Goal: Information Seeking & Learning: Check status

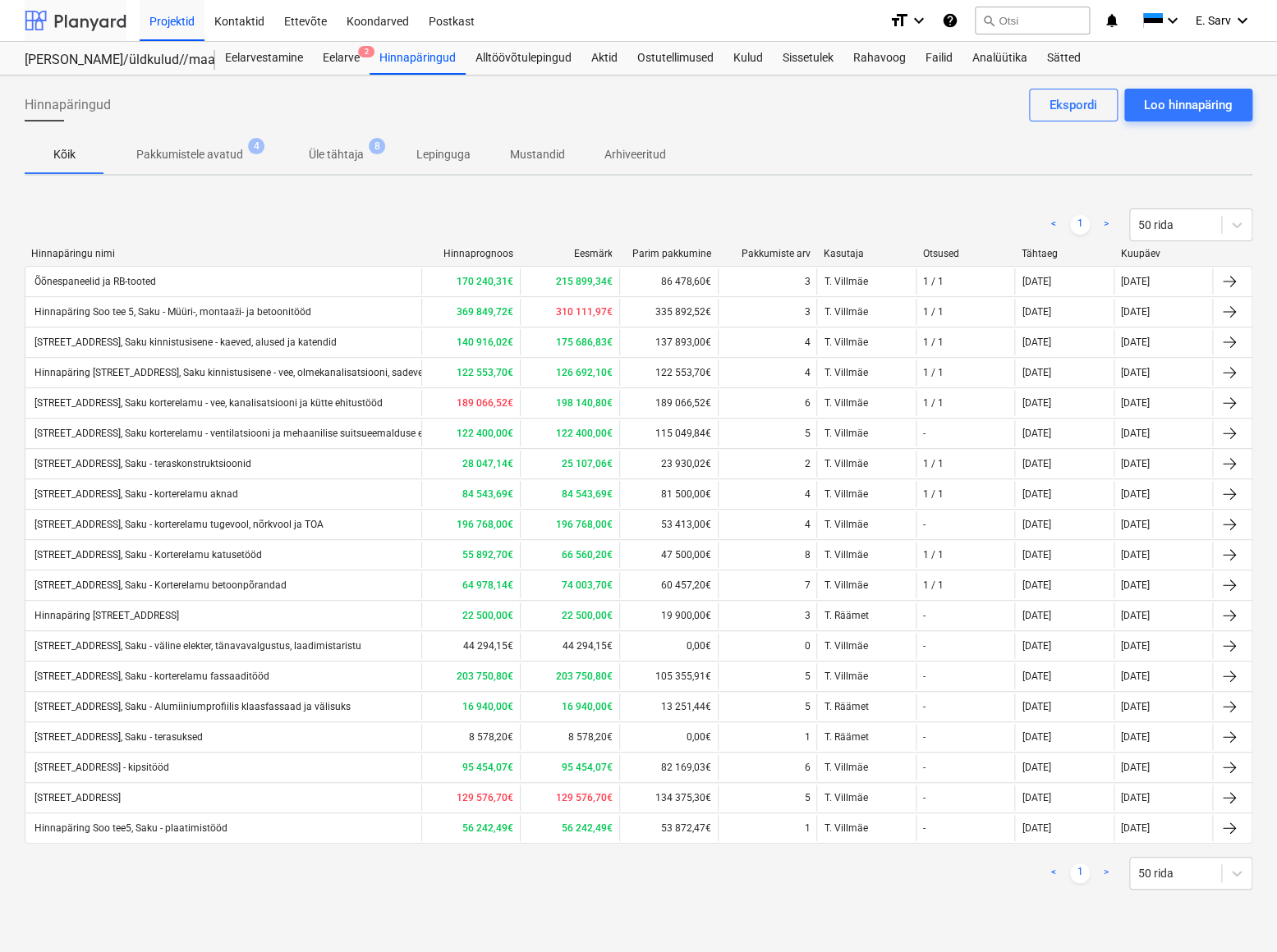
click at [67, 18] on div at bounding box center [75, 20] width 102 height 41
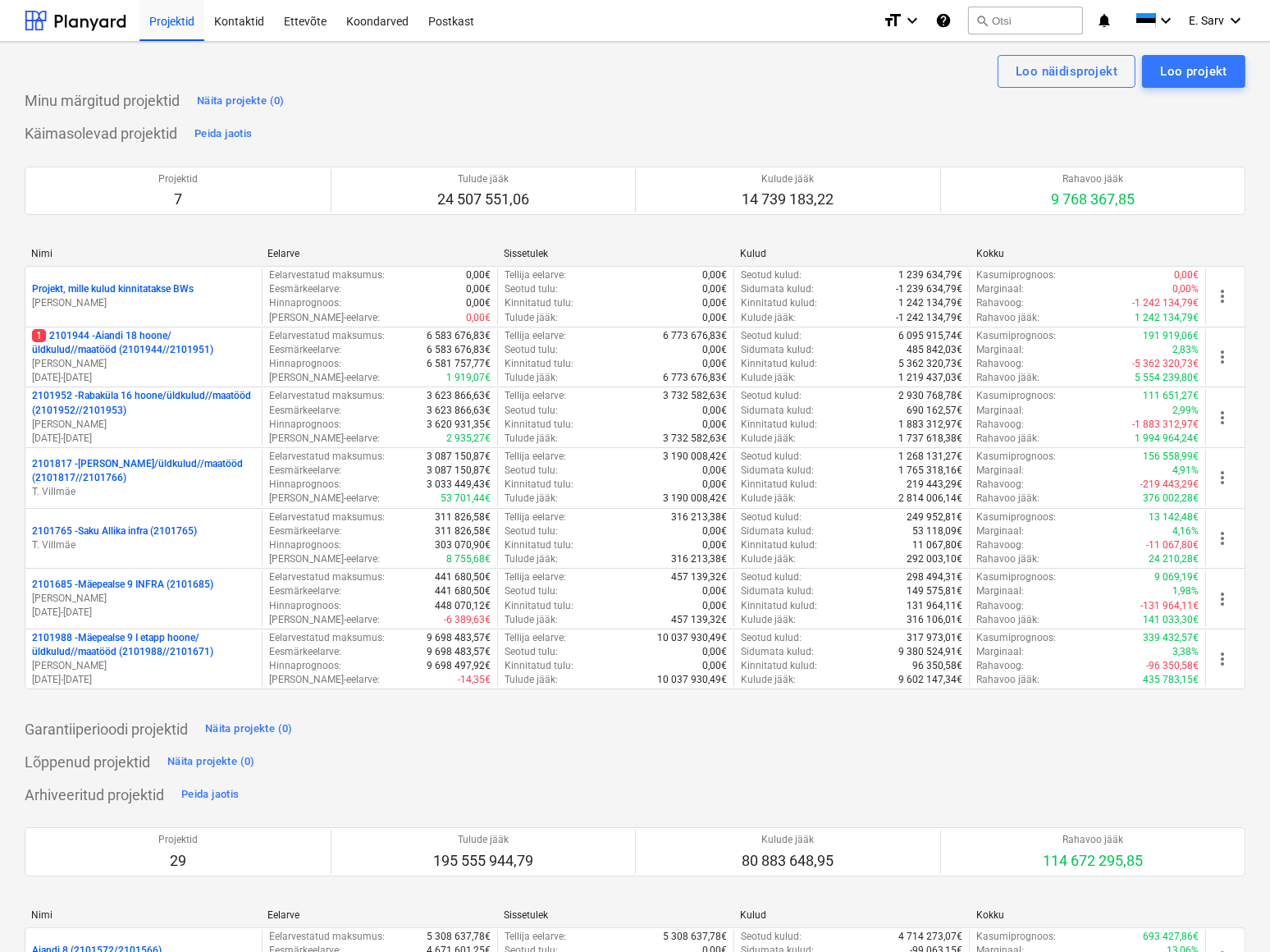
click at [98, 657] on p "2101988 - Mäepealse 9 I etapp hoone/üldkulud//maatööd (2101988//2101671)" at bounding box center [143, 644] width 223 height 28
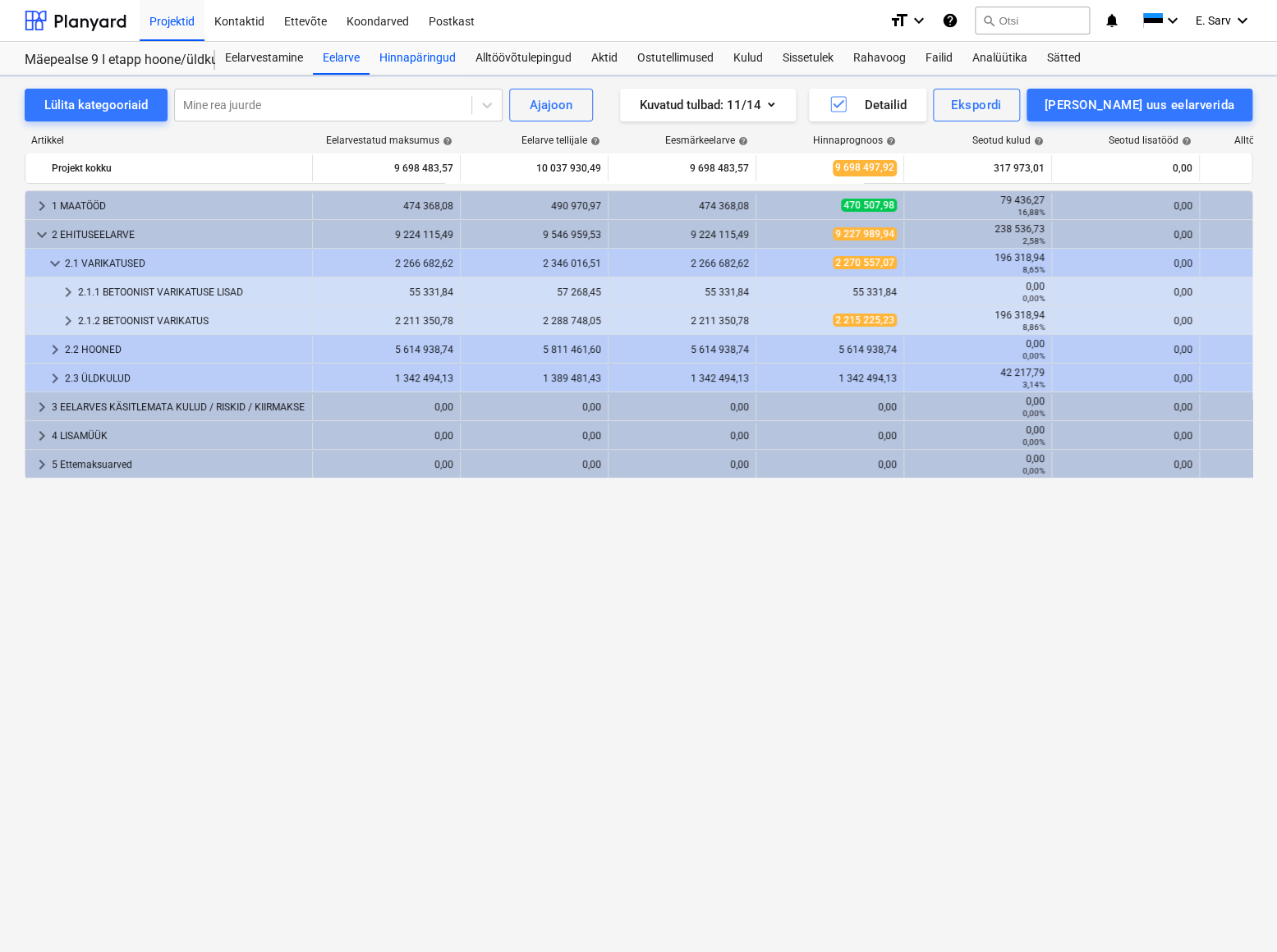
click at [426, 57] on div "Hinnapäringud" at bounding box center [417, 58] width 96 height 33
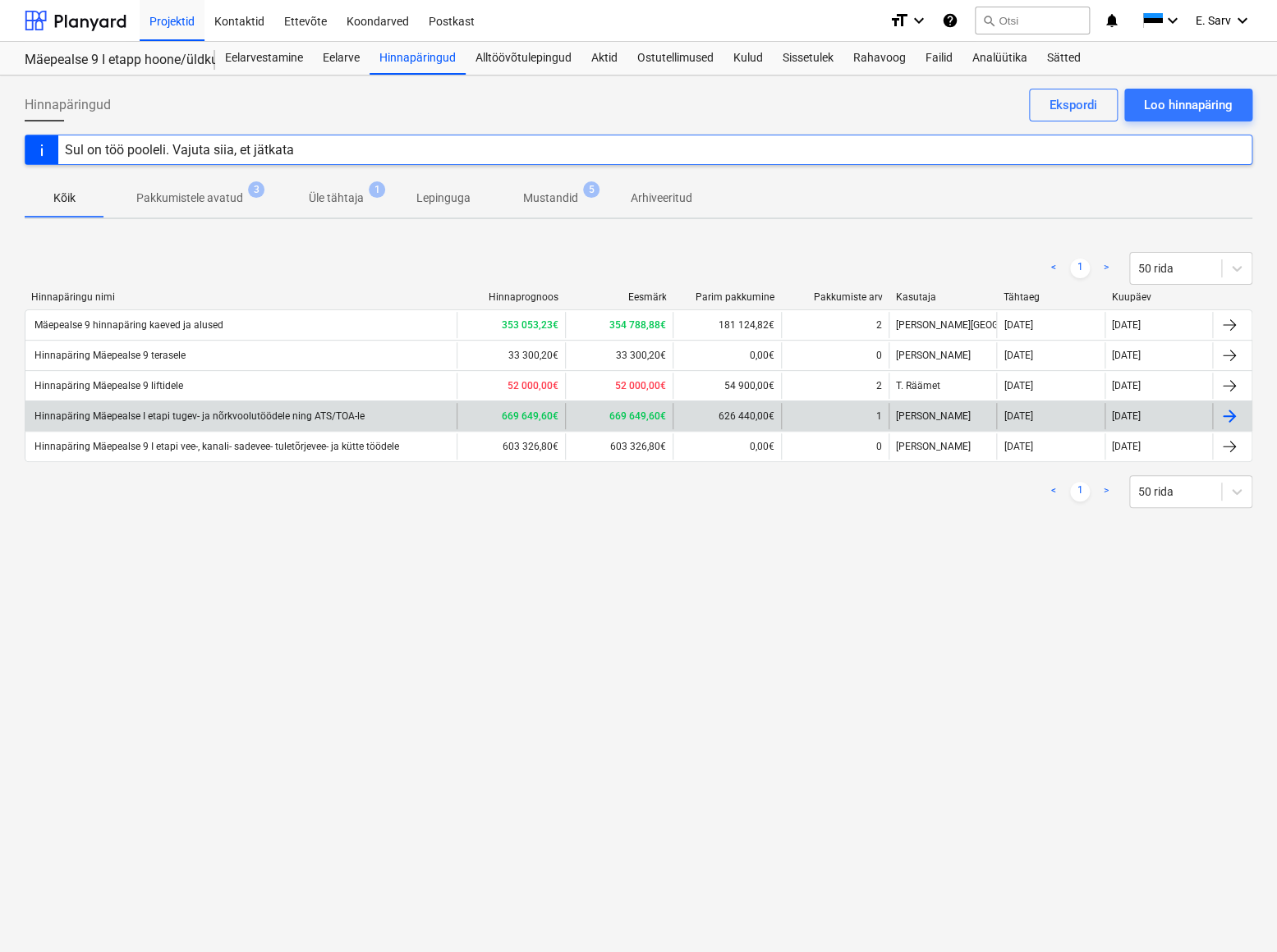
click at [209, 413] on div "Hinnapäring Mäepealse I etapi tugev- ja nõrkvoolutöödele ning ATS/TOA-le" at bounding box center [199, 416] width 333 height 11
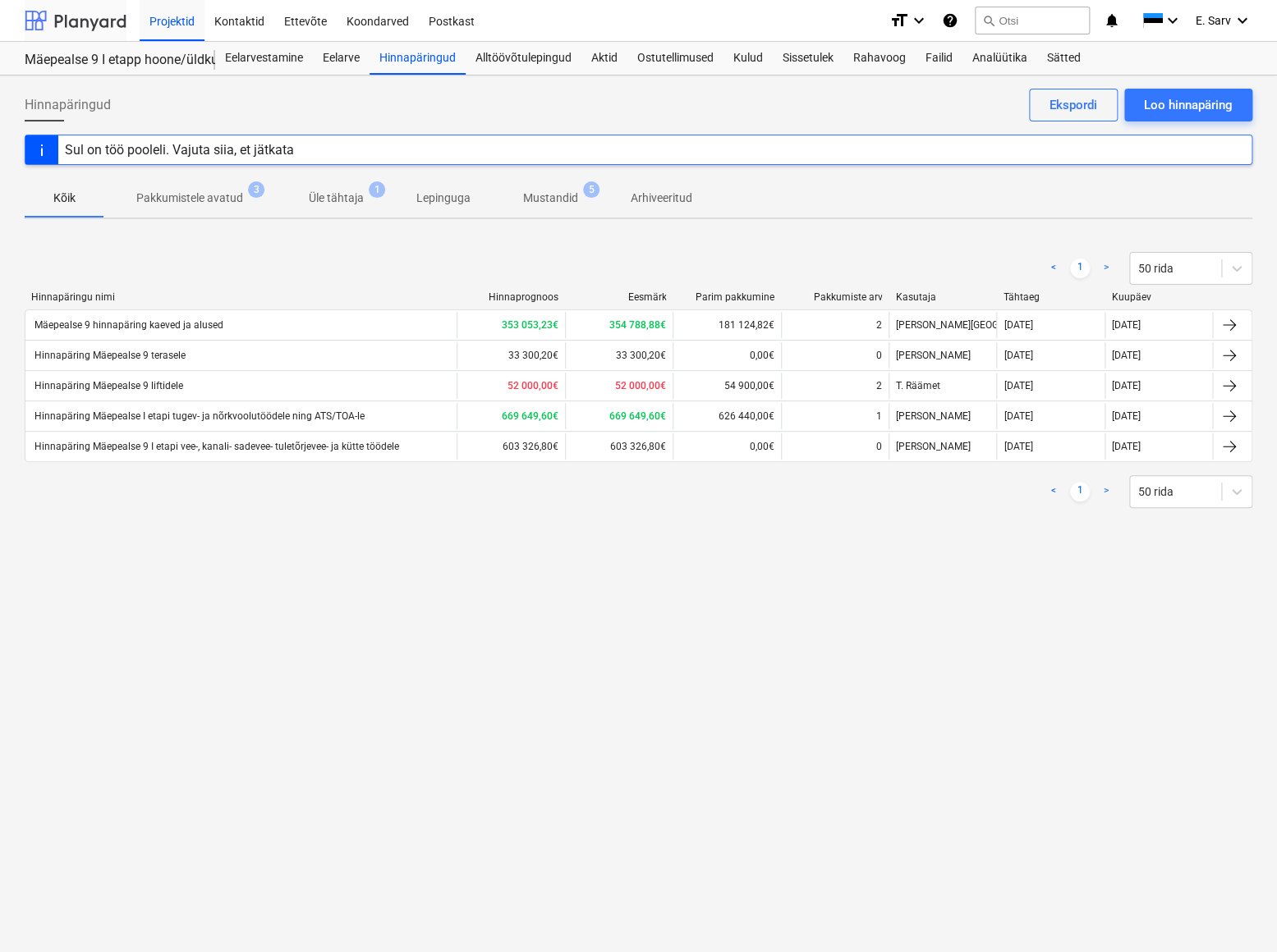
click at [92, 11] on div at bounding box center [75, 20] width 102 height 41
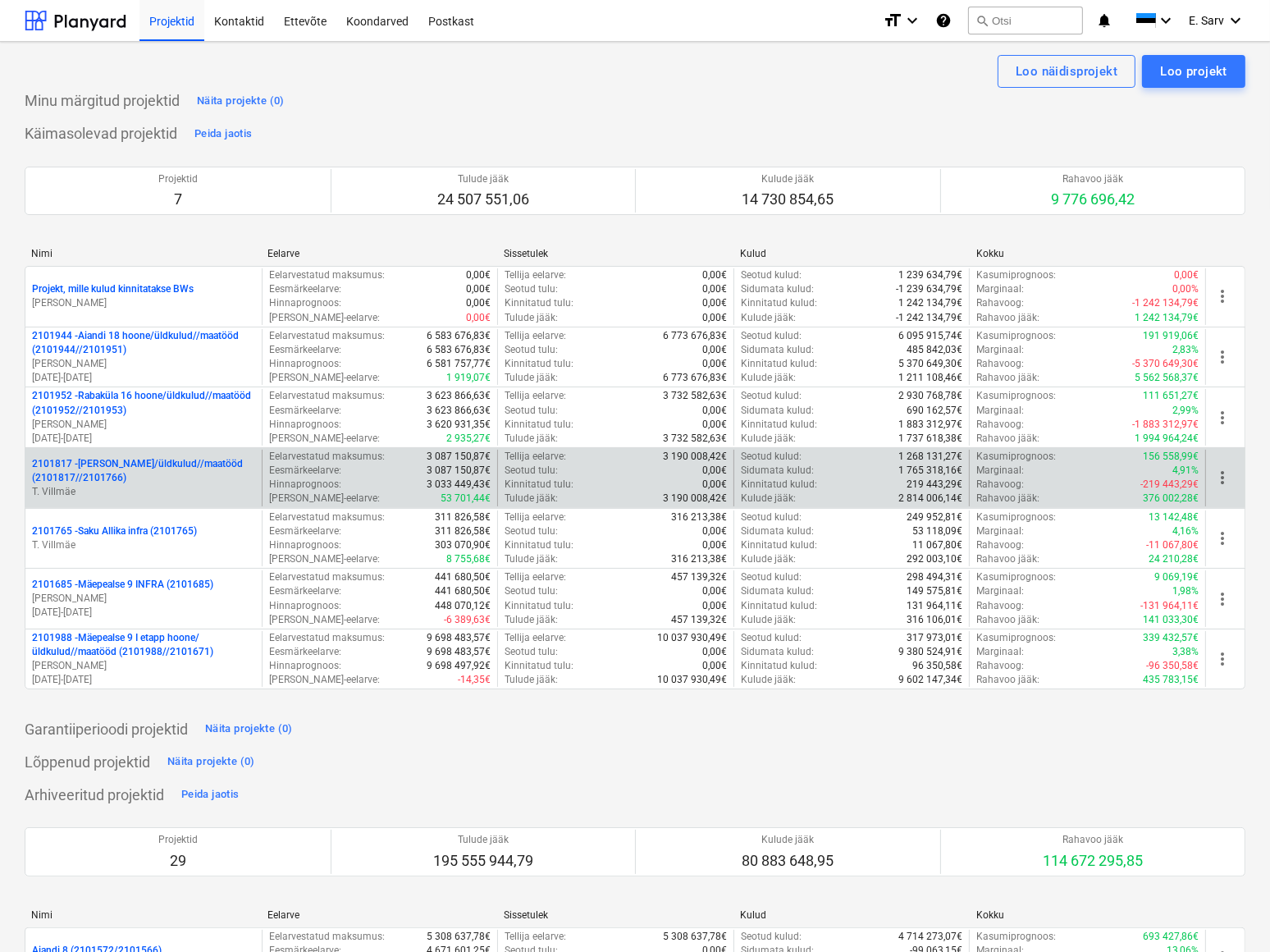
click at [151, 483] on p "2101817 - [PERSON_NAME]/üldkulud//maatööd (2101817//2101766)" at bounding box center [143, 470] width 223 height 28
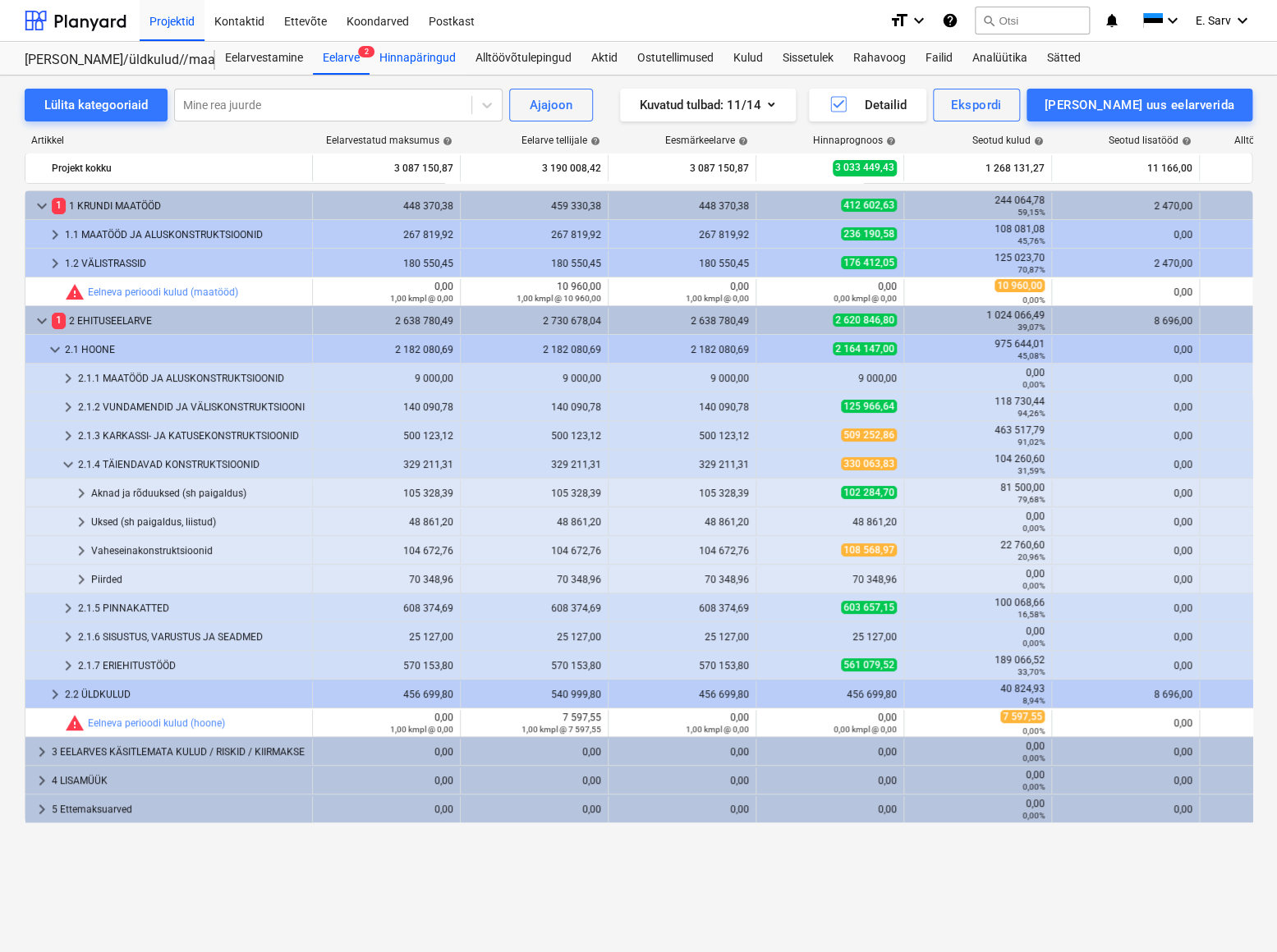
click at [429, 57] on div "Hinnapäringud" at bounding box center [417, 58] width 96 height 33
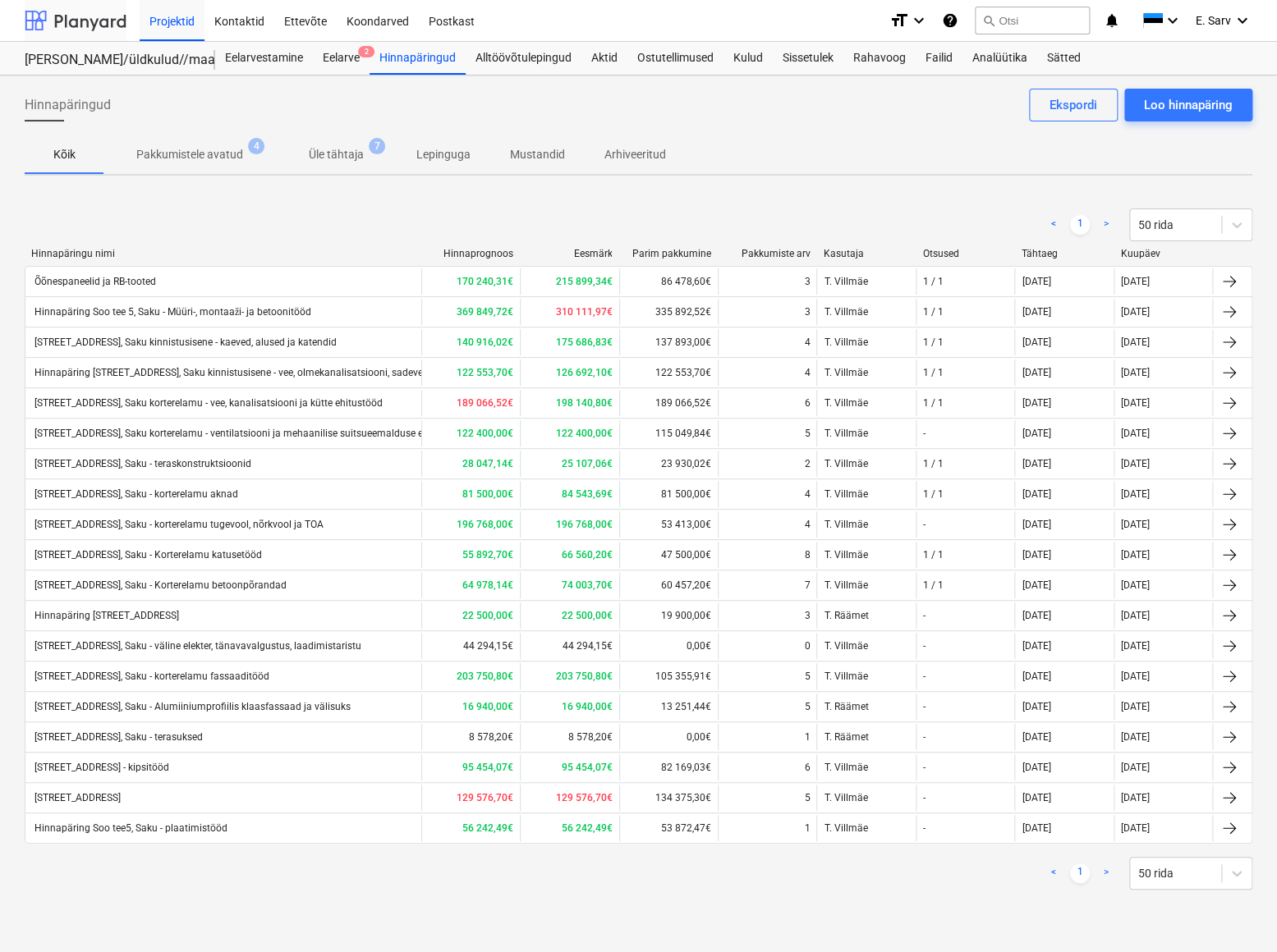
click at [96, 16] on div at bounding box center [75, 20] width 102 height 41
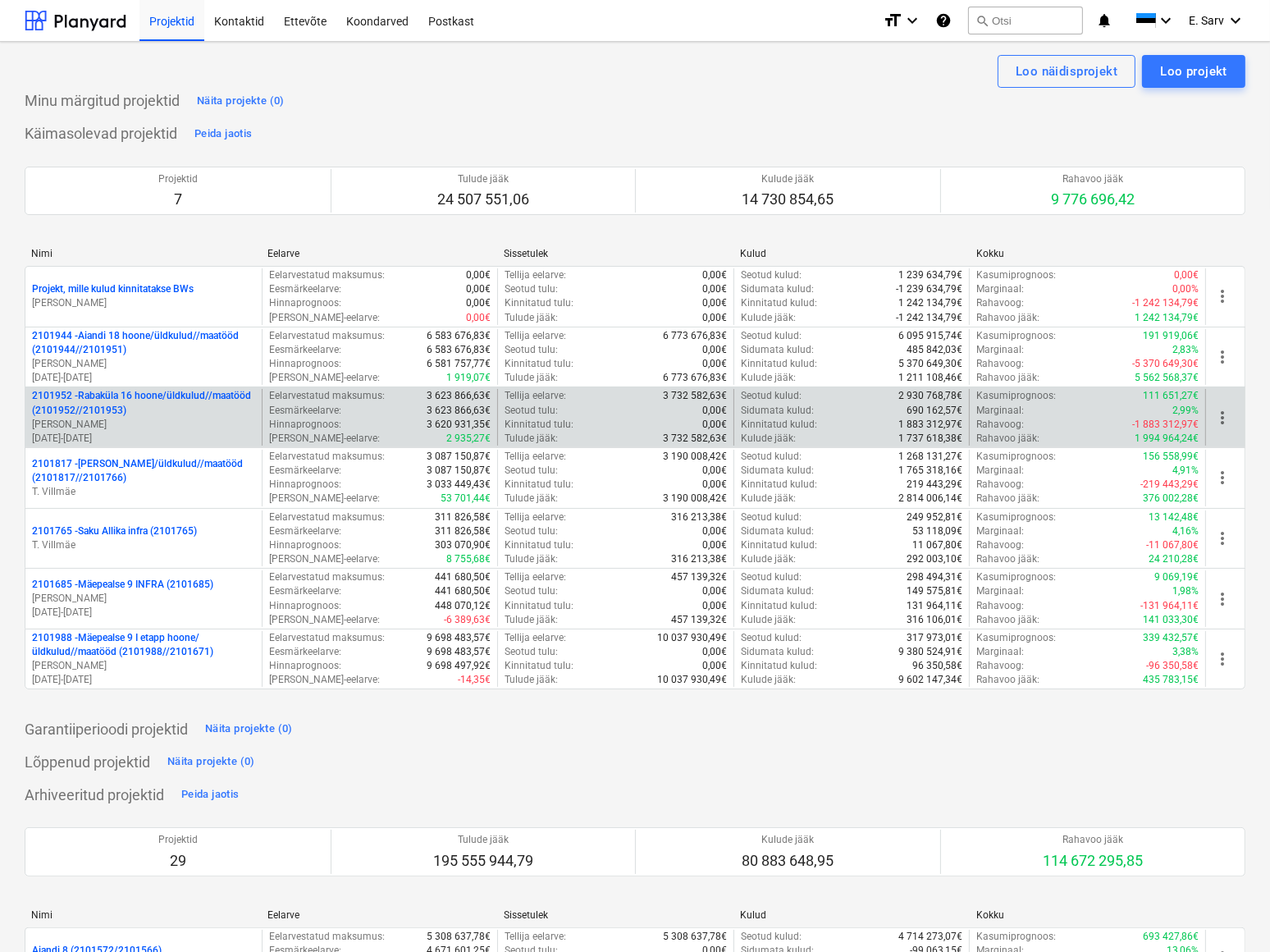
click at [123, 413] on p "2101952 - [GEOGRAPHIC_DATA] 16 hoone/üldkulud//maatööd (2101952//2101953)" at bounding box center [143, 403] width 223 height 28
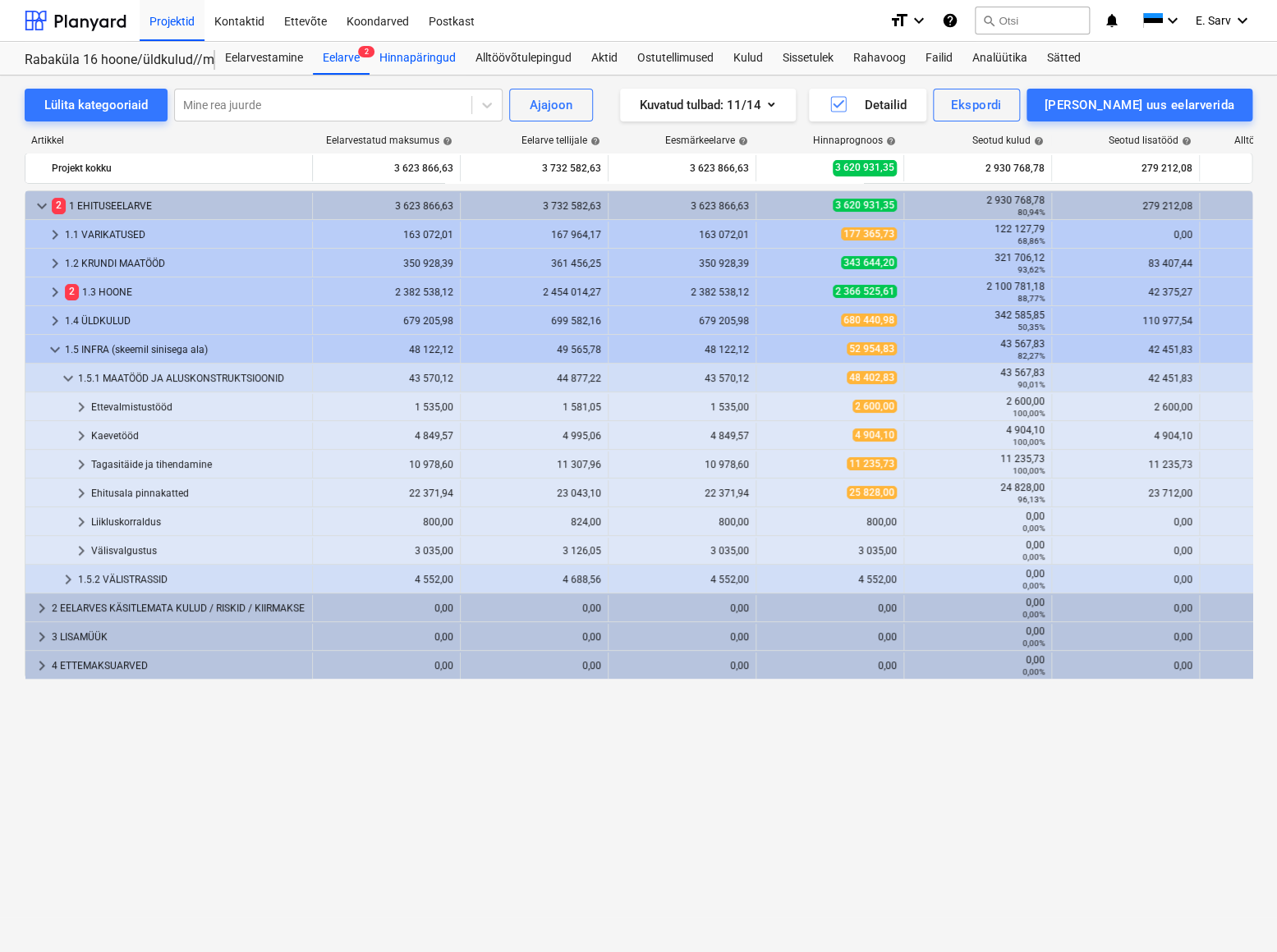
click at [431, 57] on div "Hinnapäringud" at bounding box center [417, 58] width 96 height 33
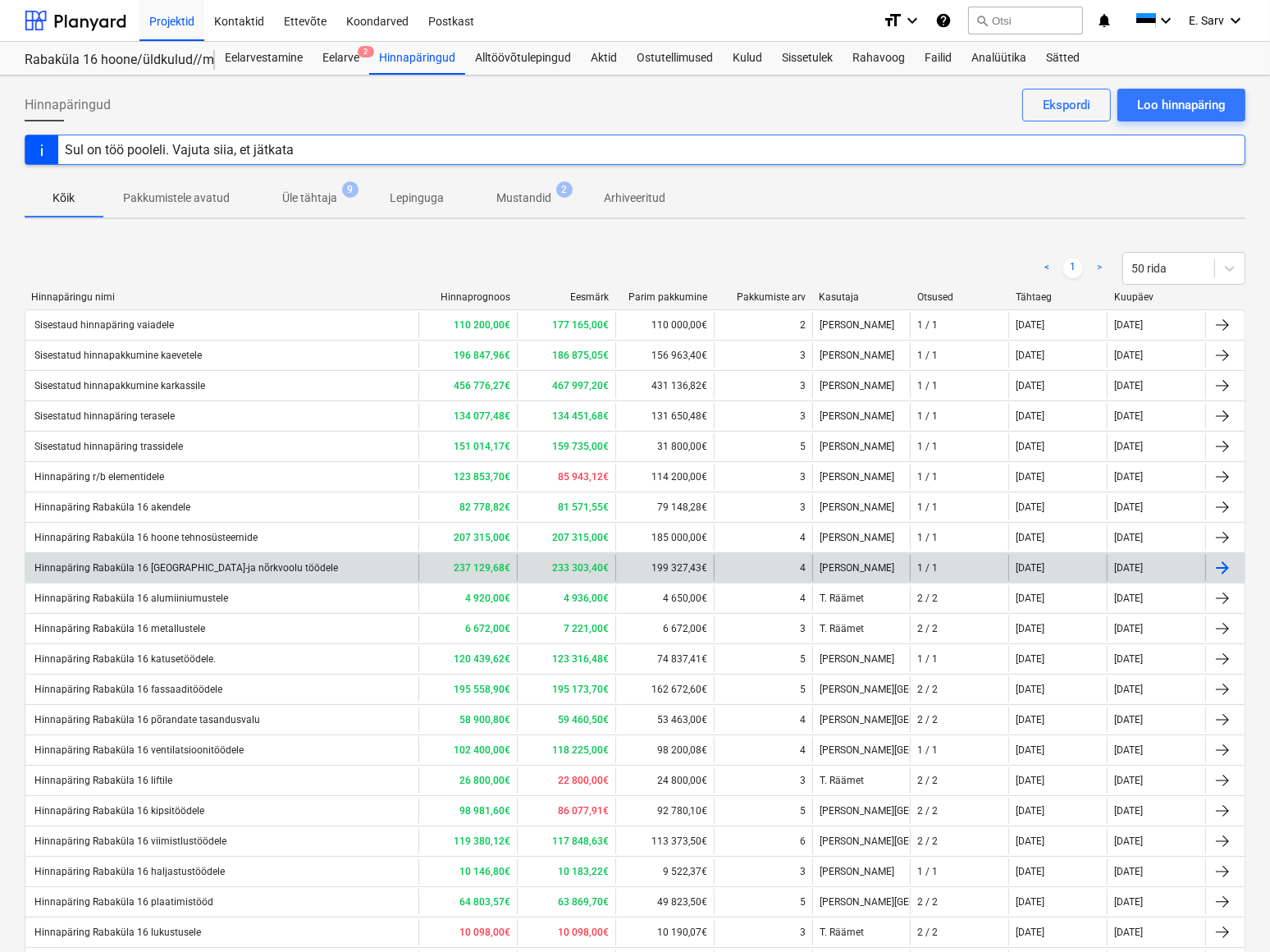
click at [225, 564] on div "Hinnapäring Rabaküla 16 [GEOGRAPHIC_DATA]-ja nõrkvoolu töödele" at bounding box center [185, 568] width 306 height 11
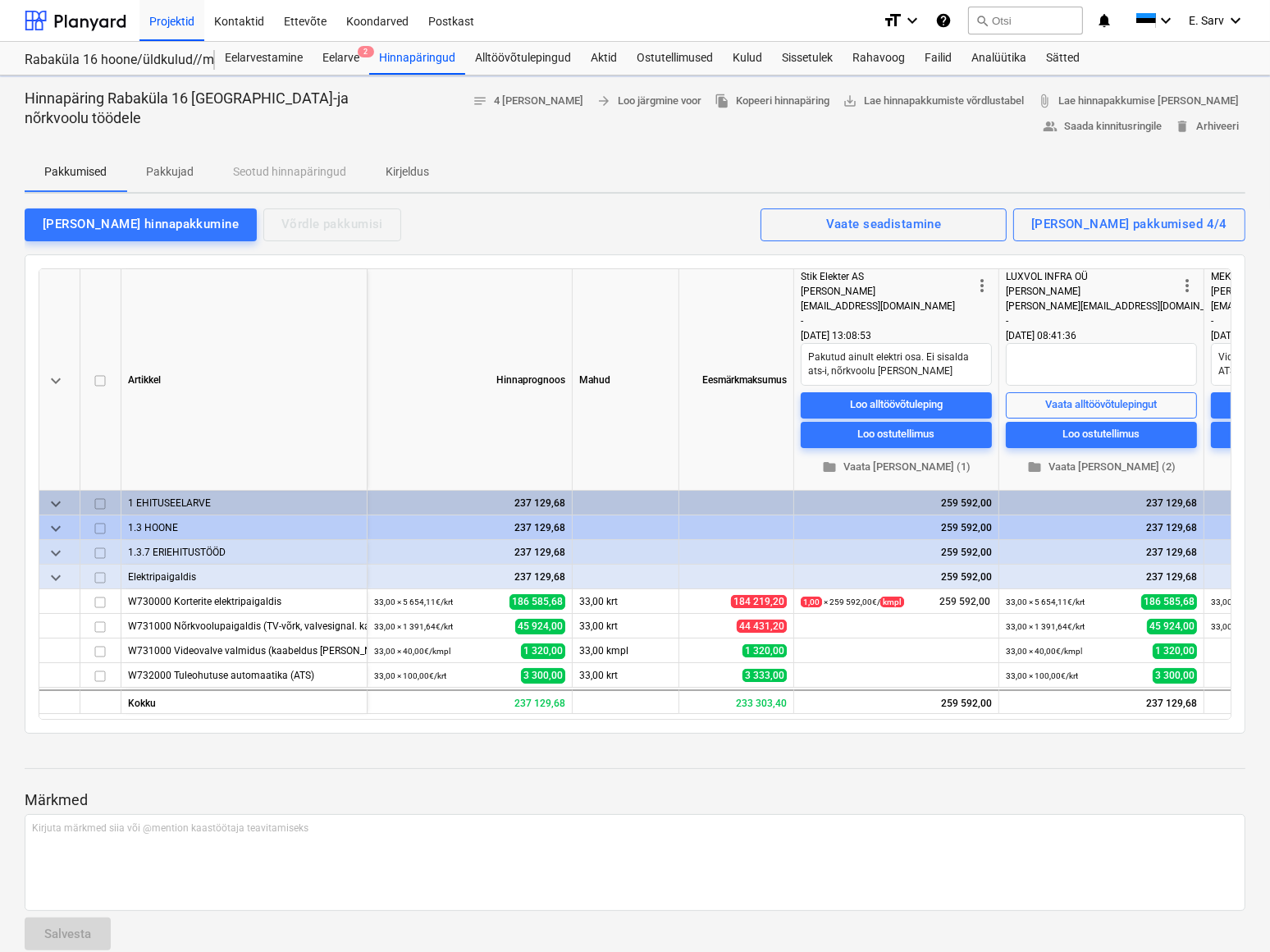
type textarea "x"
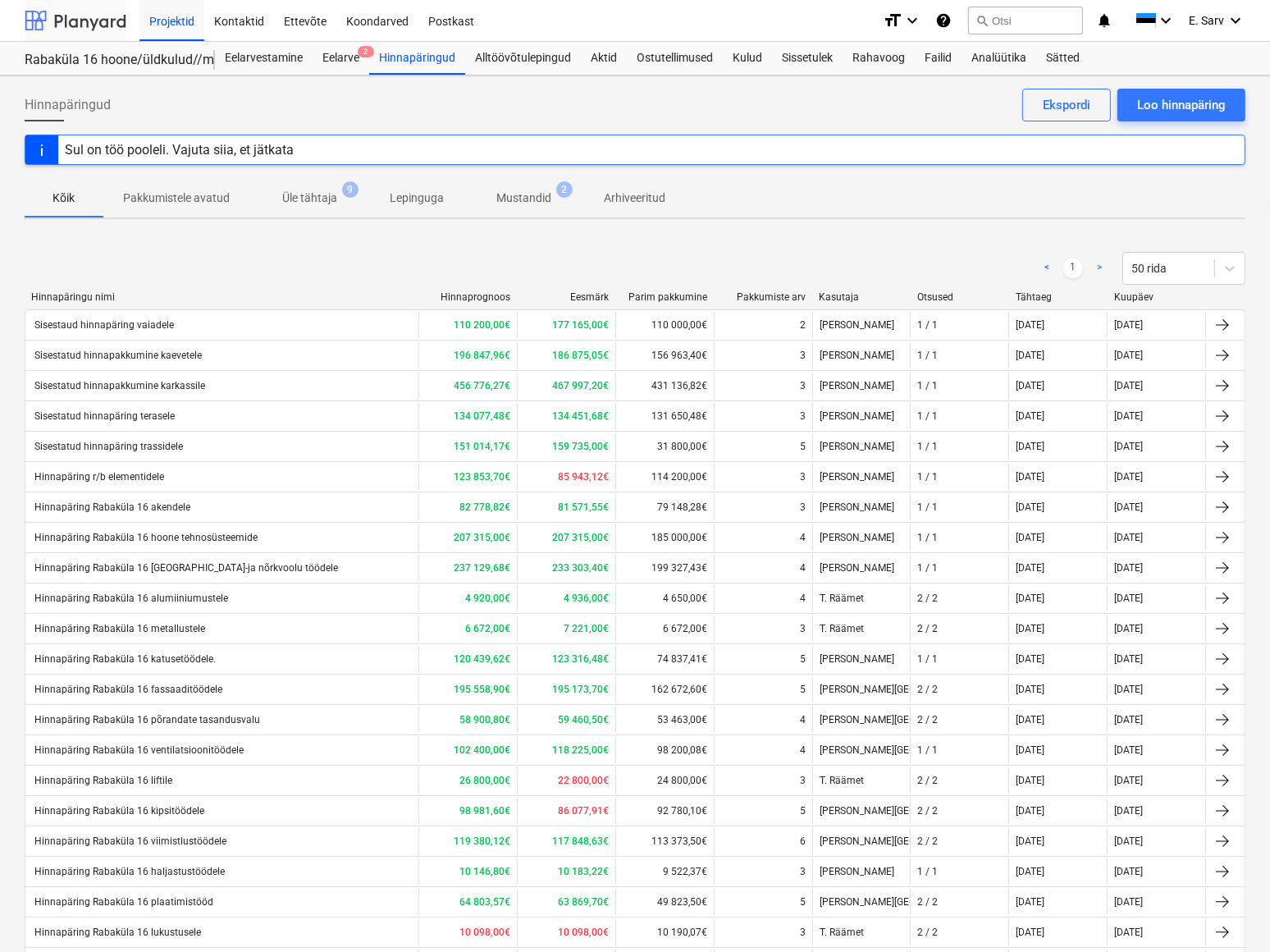
click at [81, 24] on div at bounding box center [75, 20] width 102 height 41
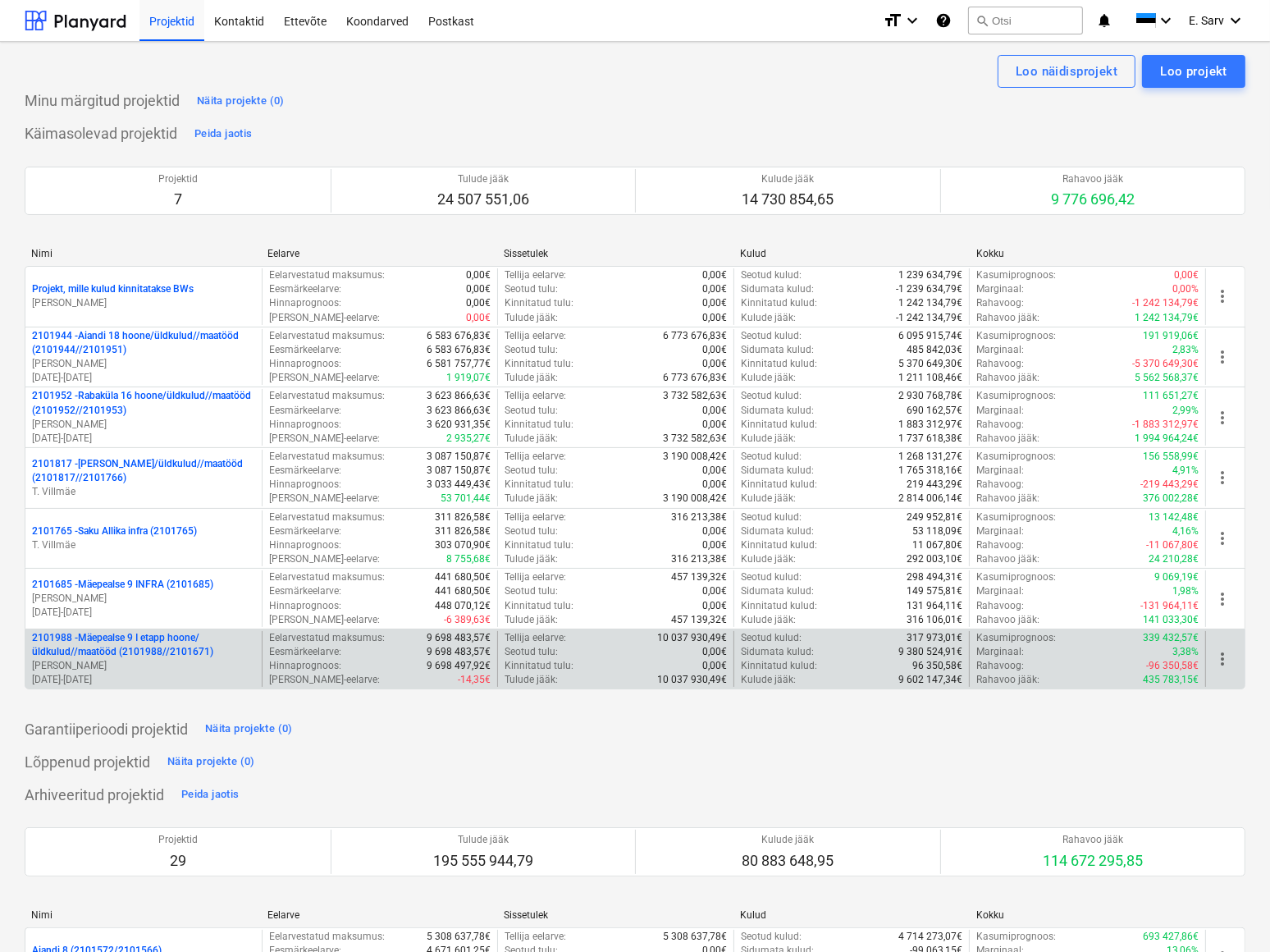
click at [166, 649] on p "2101988 - Mäepealse 9 I etapp hoone/üldkulud//maatööd (2101988//2101671)" at bounding box center [143, 644] width 223 height 28
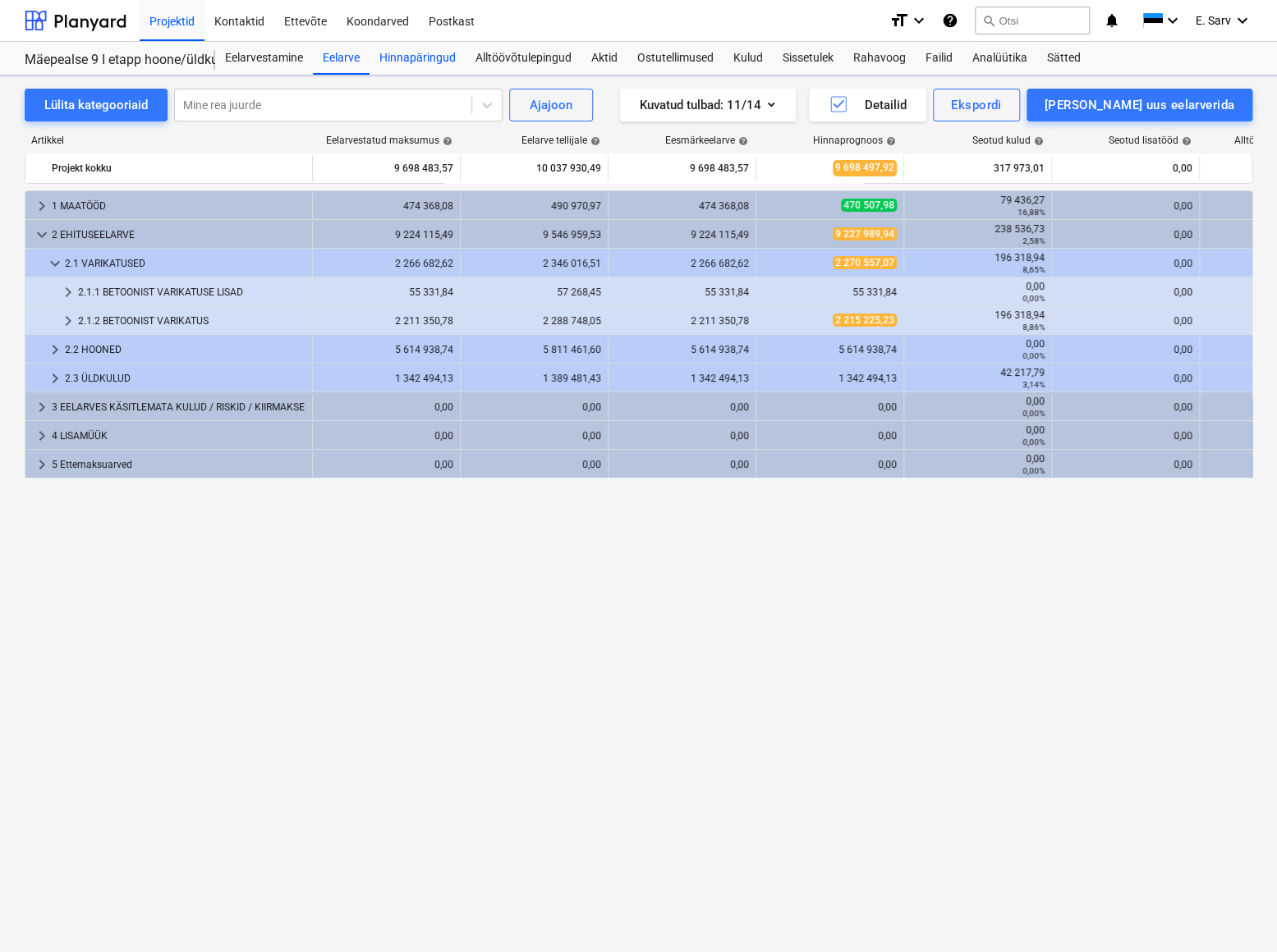
click at [424, 54] on div "Hinnapäringud" at bounding box center [417, 58] width 96 height 33
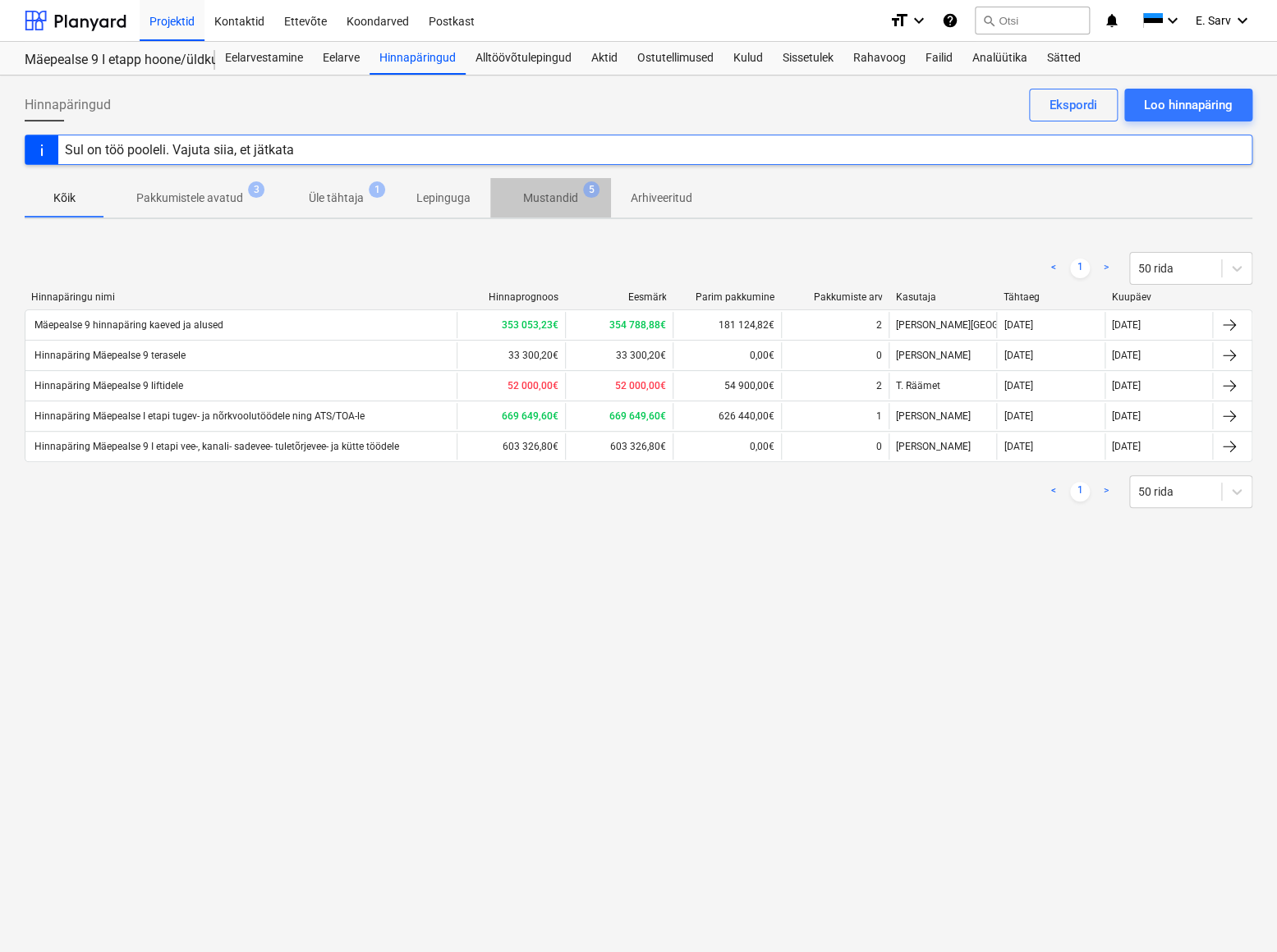
click at [534, 201] on p "Mustandid" at bounding box center [550, 199] width 55 height 17
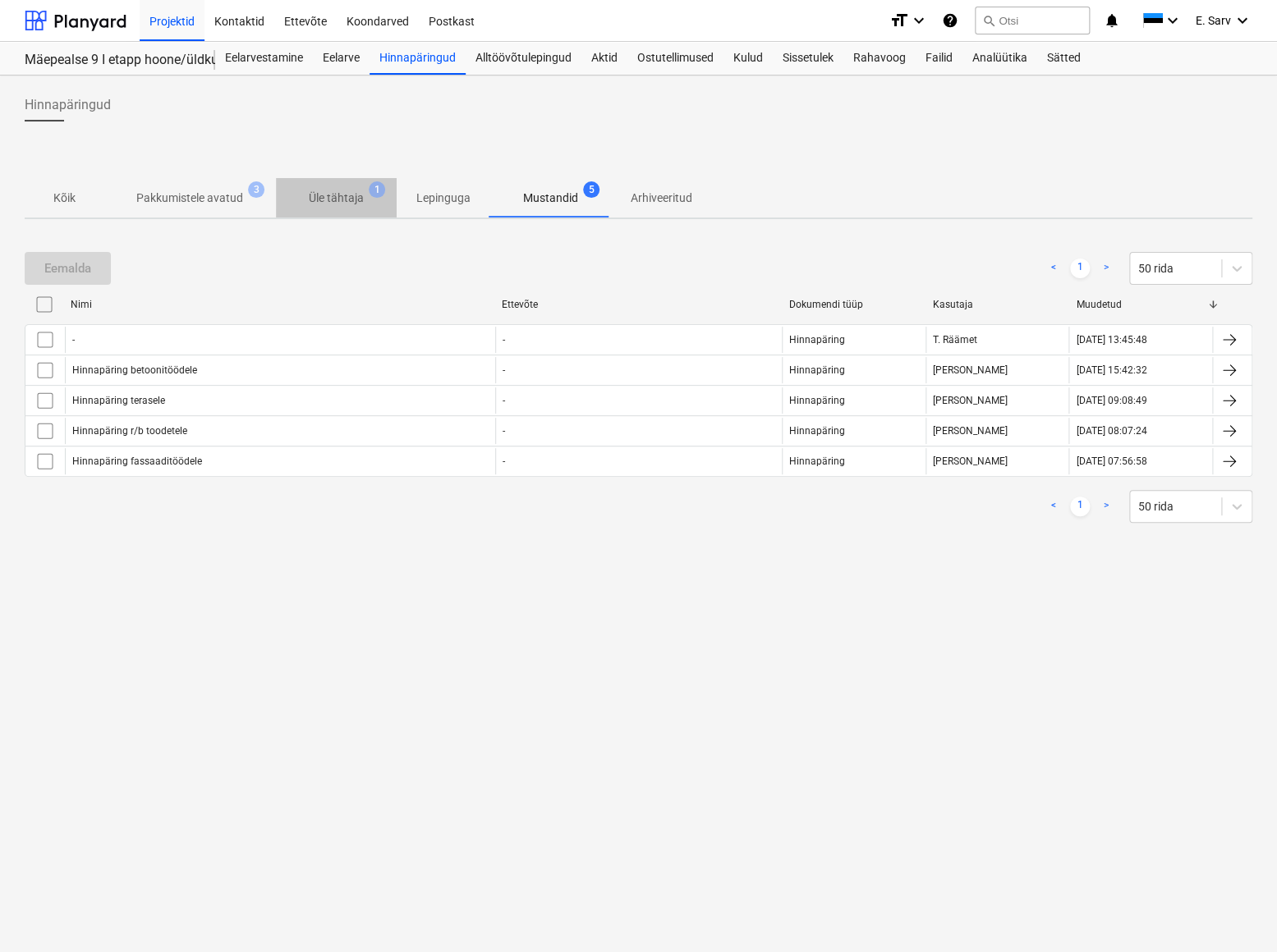
click at [336, 199] on p "Üle tähtaja" at bounding box center [336, 199] width 55 height 17
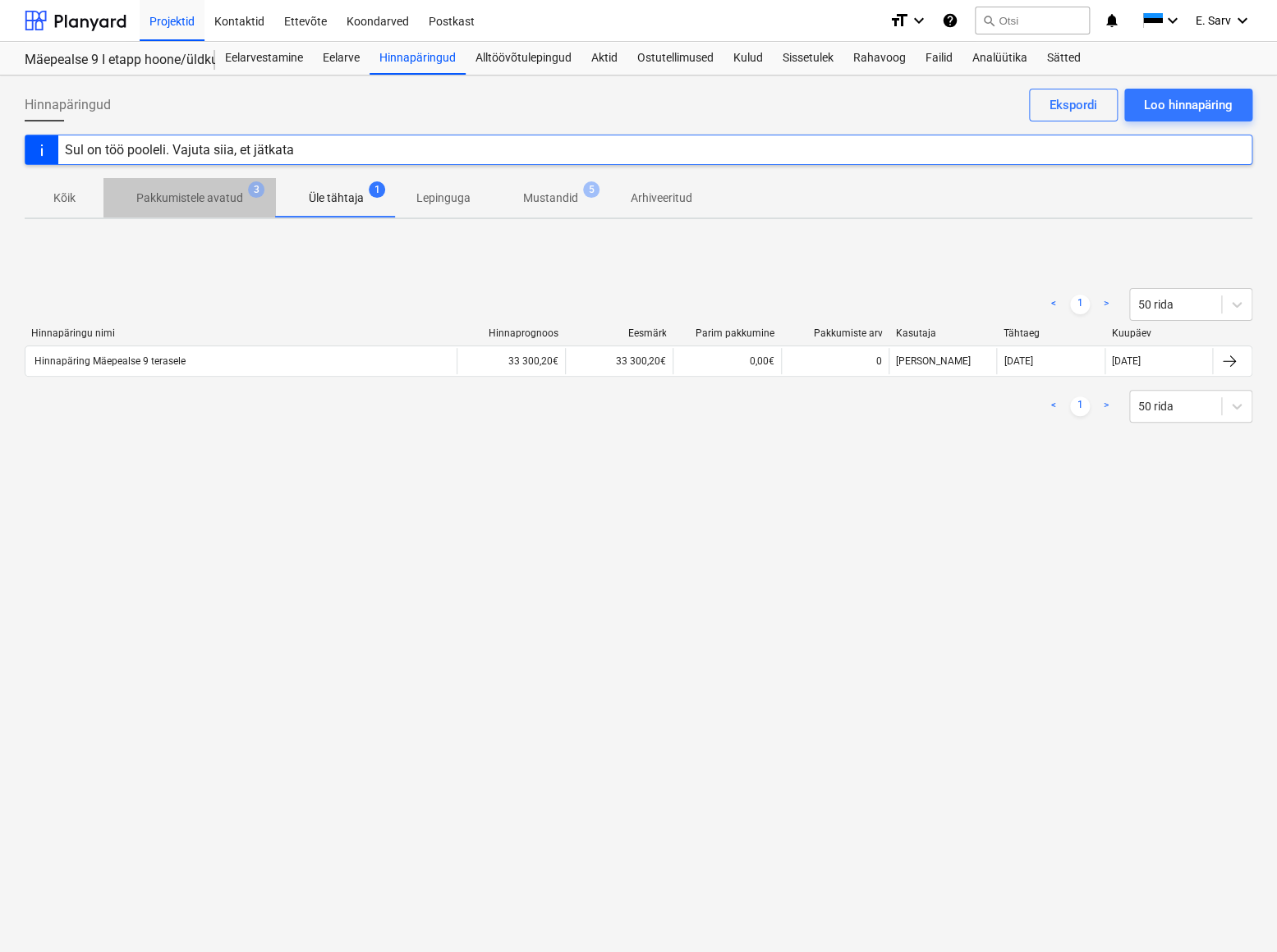
click at [190, 196] on p "Pakkumistele avatud" at bounding box center [189, 199] width 106 height 17
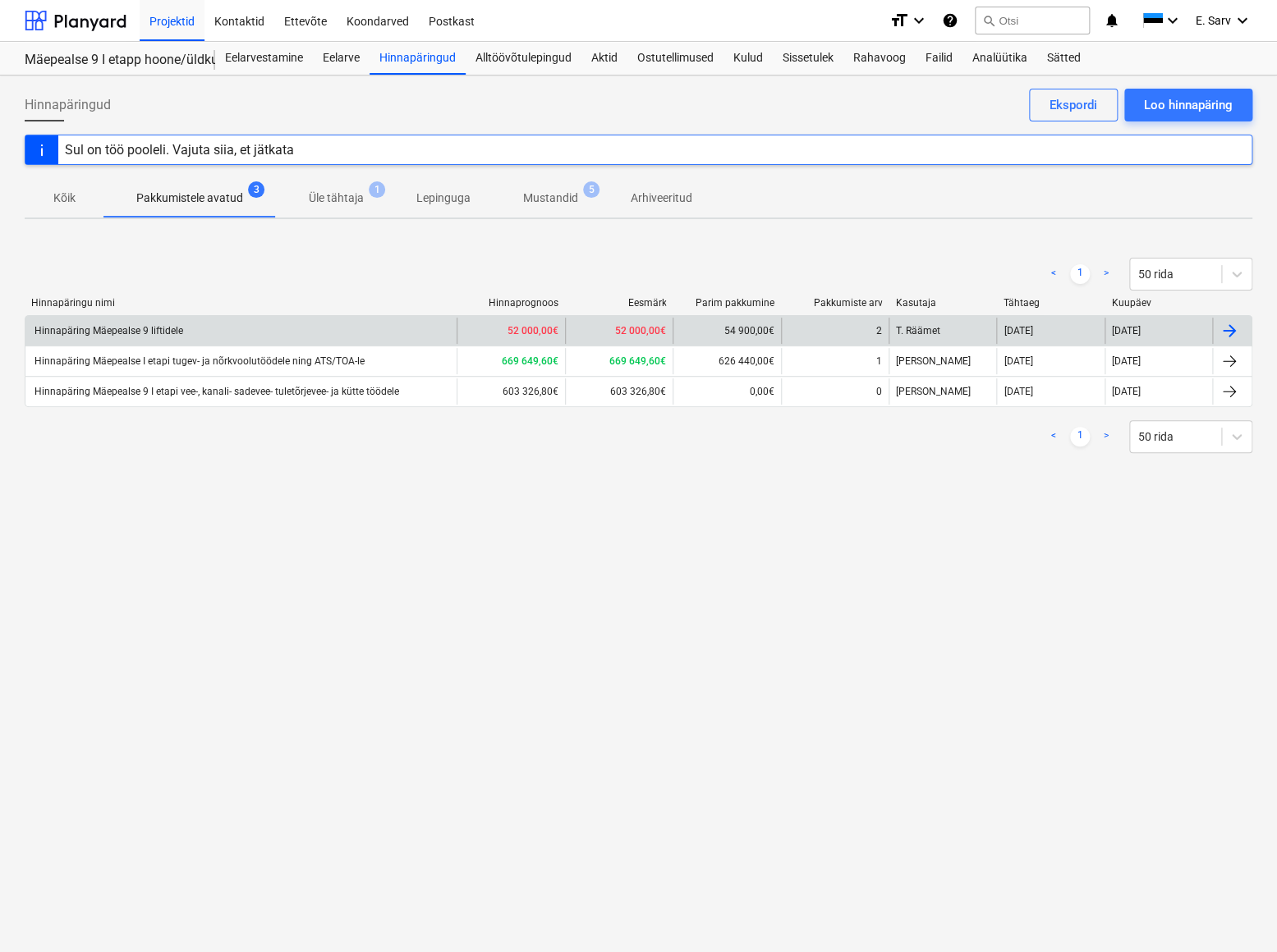
click at [136, 323] on div "Hinnapäring Mäepealse 9 liftidele" at bounding box center [241, 331] width 431 height 27
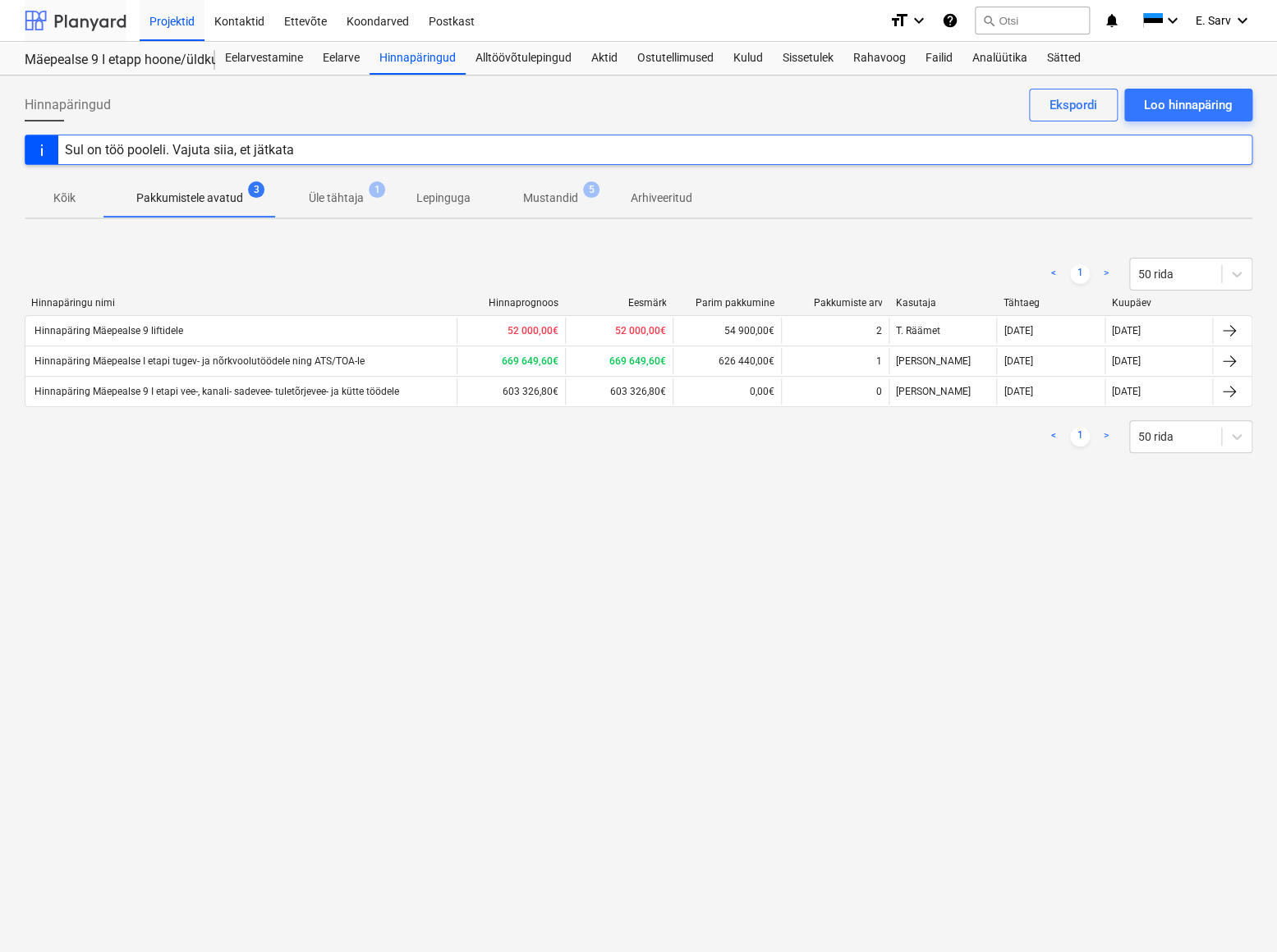
click at [82, 22] on div at bounding box center [75, 20] width 102 height 41
